Goal: Information Seeking & Learning: Learn about a topic

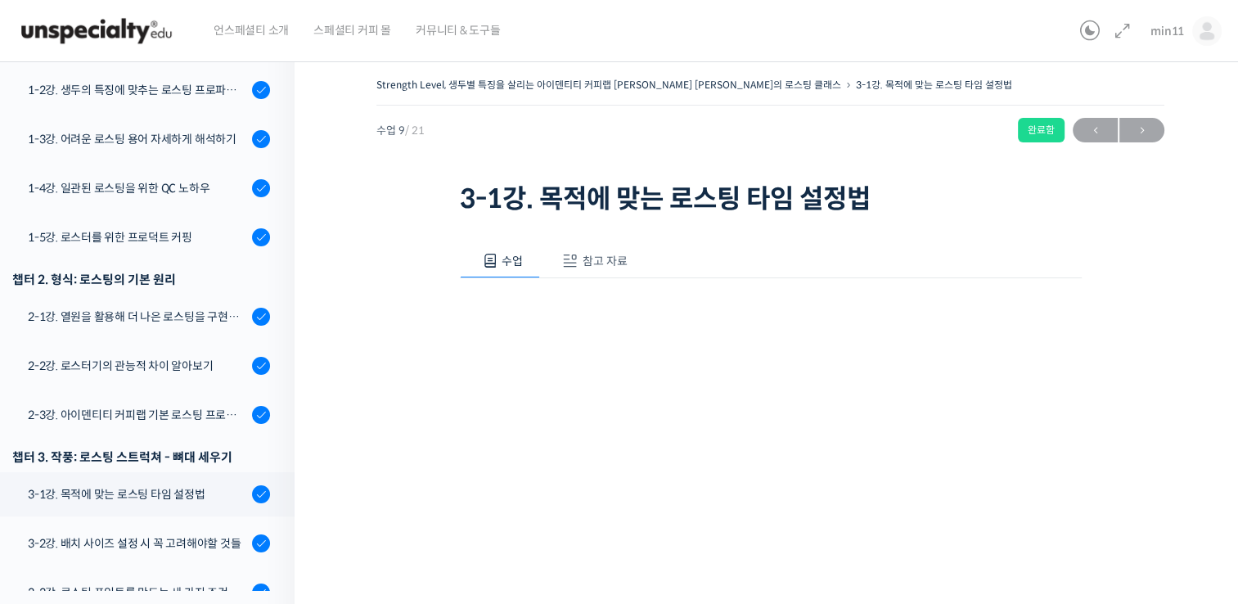
scroll to position [329, 0]
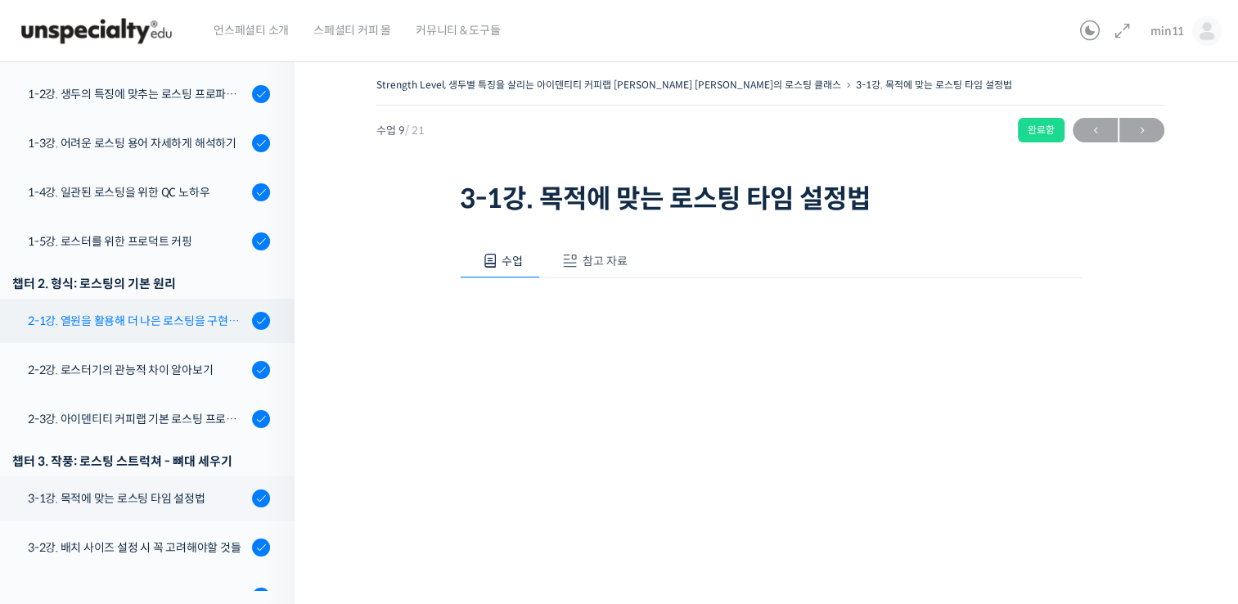
click at [164, 305] on link "2-1강. 열원을 활용해 더 나은 로스팅을 구현하는 방법" at bounding box center [143, 321] width 303 height 44
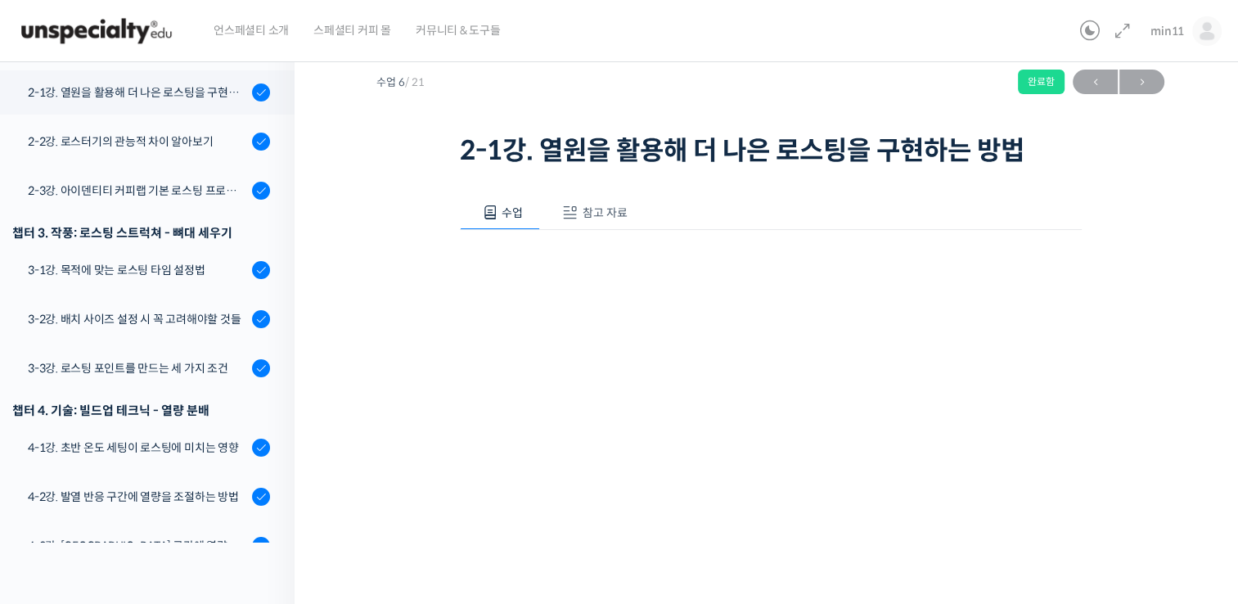
scroll to position [75, 0]
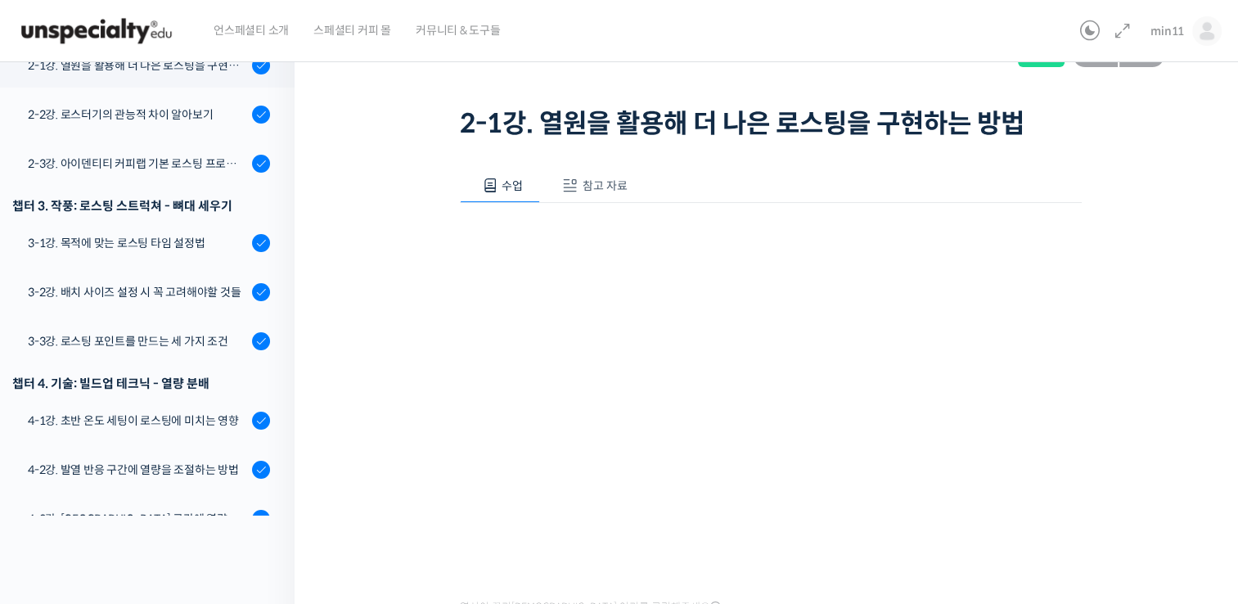
click at [385, 407] on div "Strength Level, 생두별 특징을 살리는 아이덴티티 커피랩 [PERSON_NAME] [PERSON_NAME]의 로스팅 클래스 2-1강…" at bounding box center [771, 346] width 788 height 696
click at [1205, 240] on div "Strength Level, 생두별 특징을 살리는 아이덴티티 커피랩 [PERSON_NAME] [PERSON_NAME]의 로스팅 클래스 2-1강…" at bounding box center [771, 351] width 952 height 754
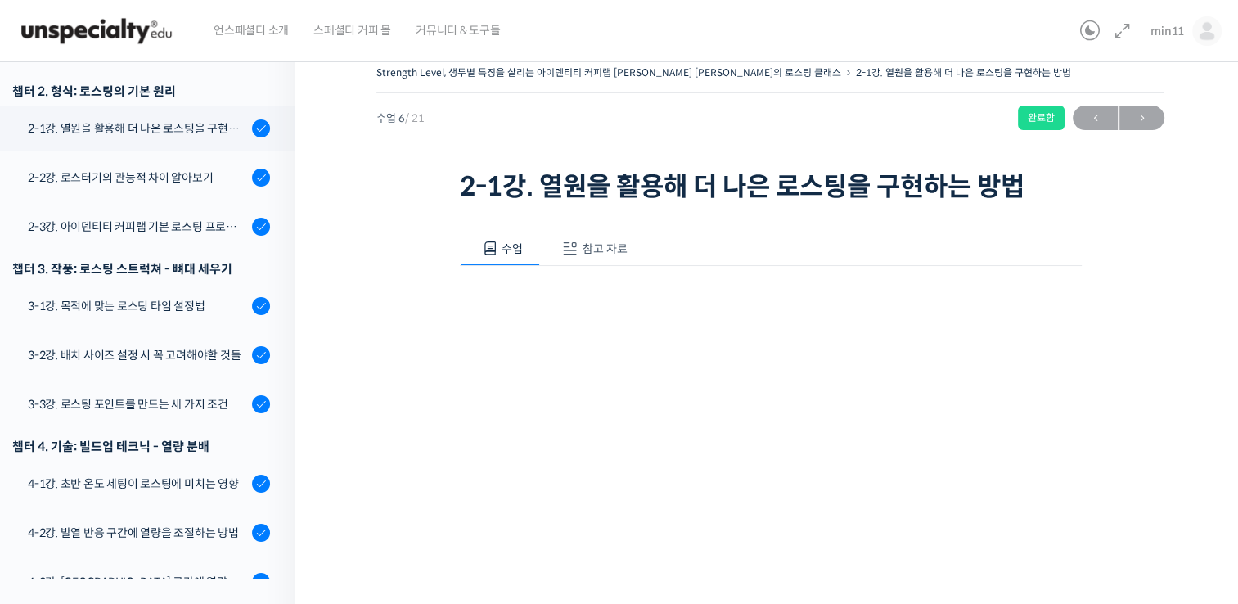
scroll to position [10, 0]
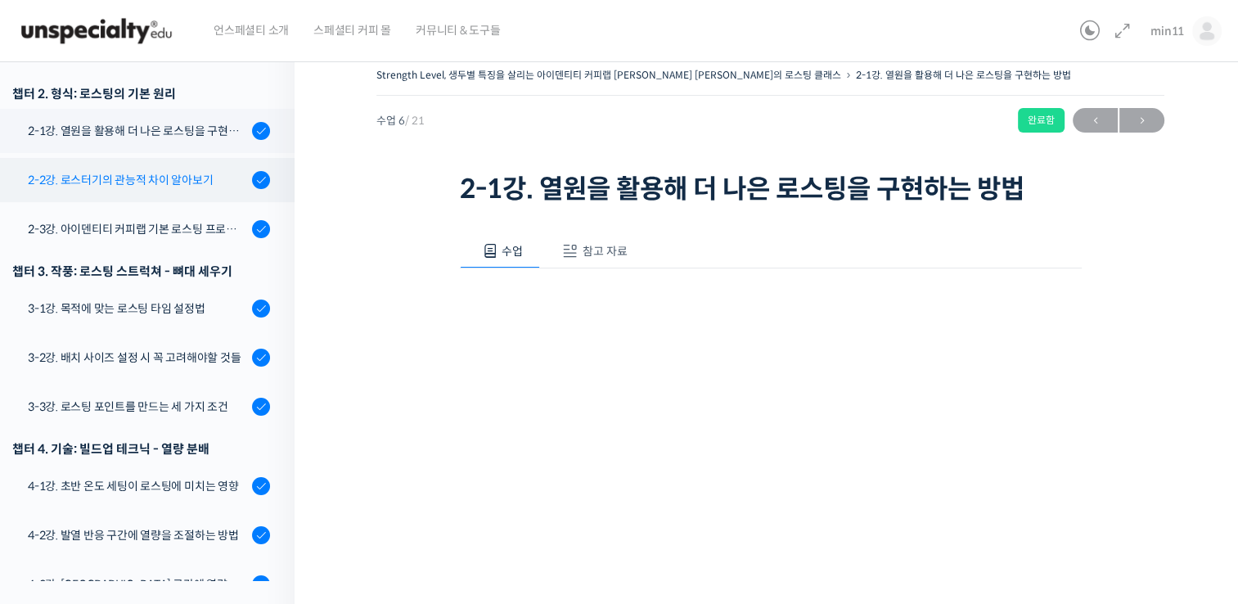
click at [174, 171] on div "2-2강. 로스터기의 관능적 차이 알아보기" at bounding box center [137, 180] width 219 height 18
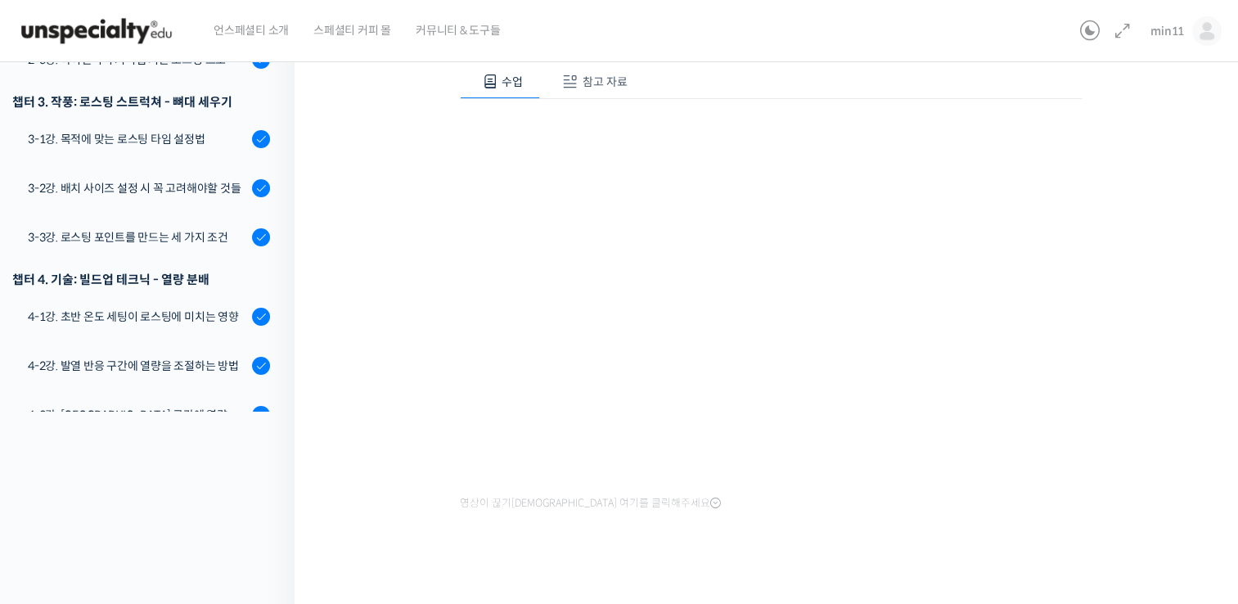
scroll to position [180, 0]
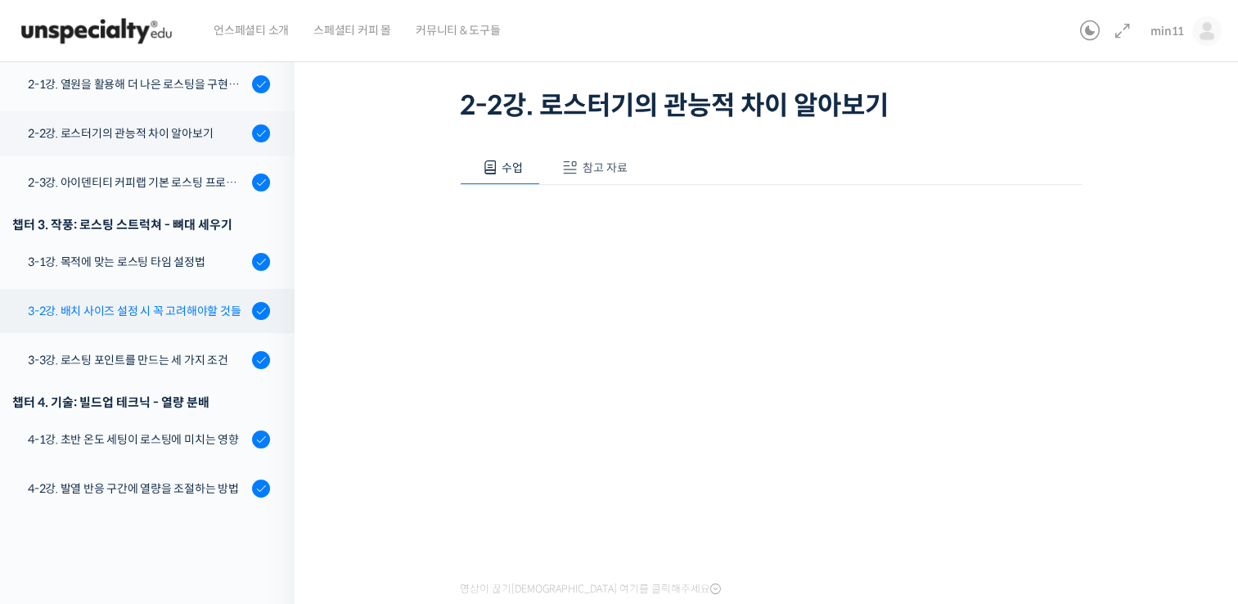
scroll to position [422, 0]
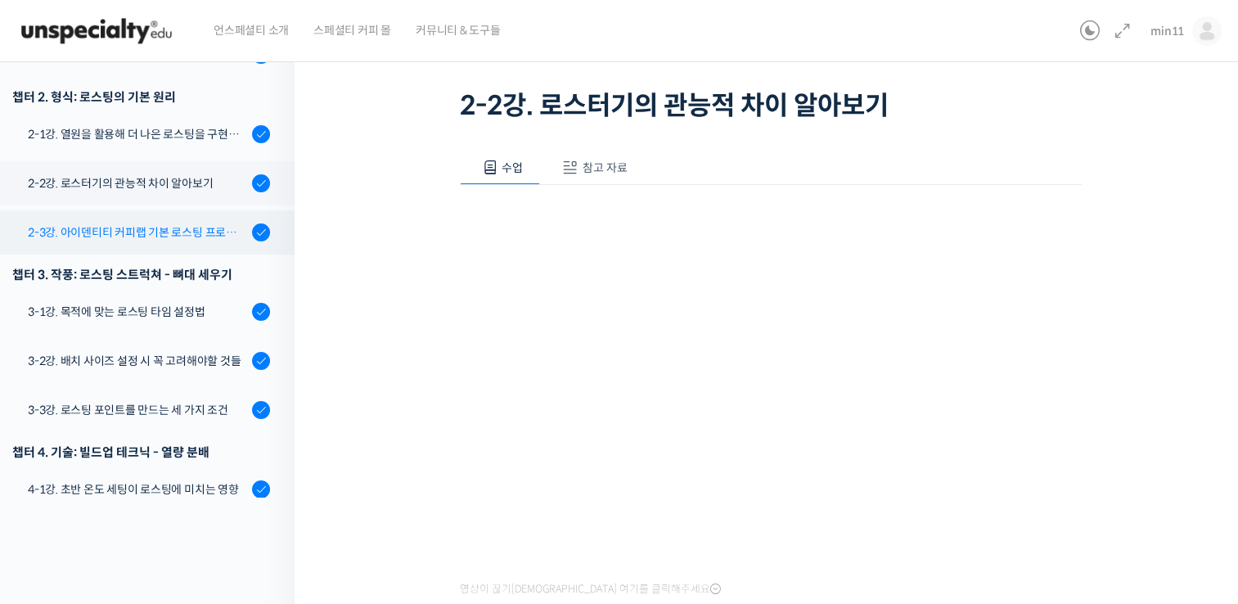
click at [183, 223] on div "2-3강. 아이덴티티 커피랩 기본 로스팅 프로파일 세팅" at bounding box center [137, 232] width 219 height 18
